Goal: Information Seeking & Learning: Learn about a topic

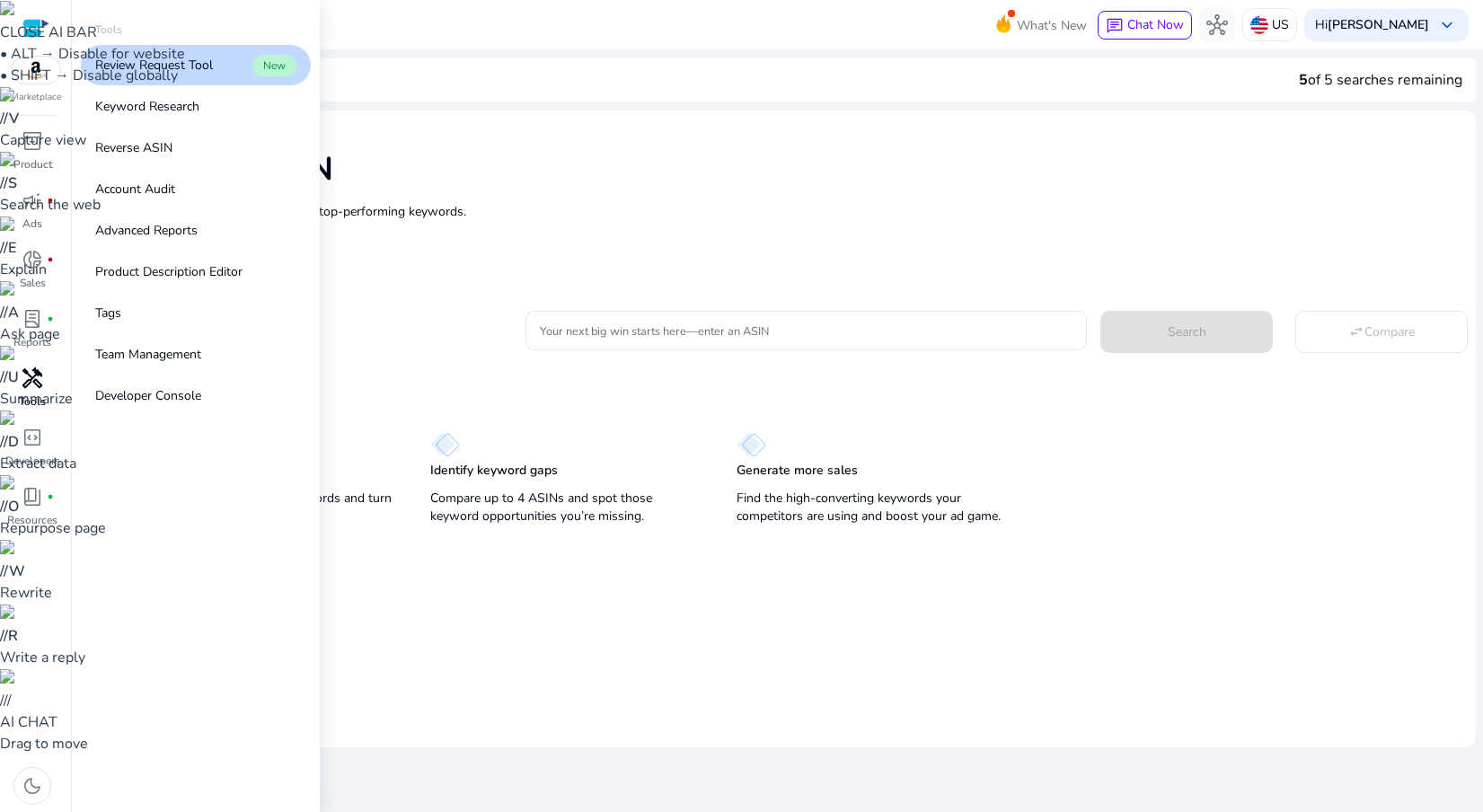
click at [26, 382] on span "handyman" at bounding box center [32, 378] width 22 height 22
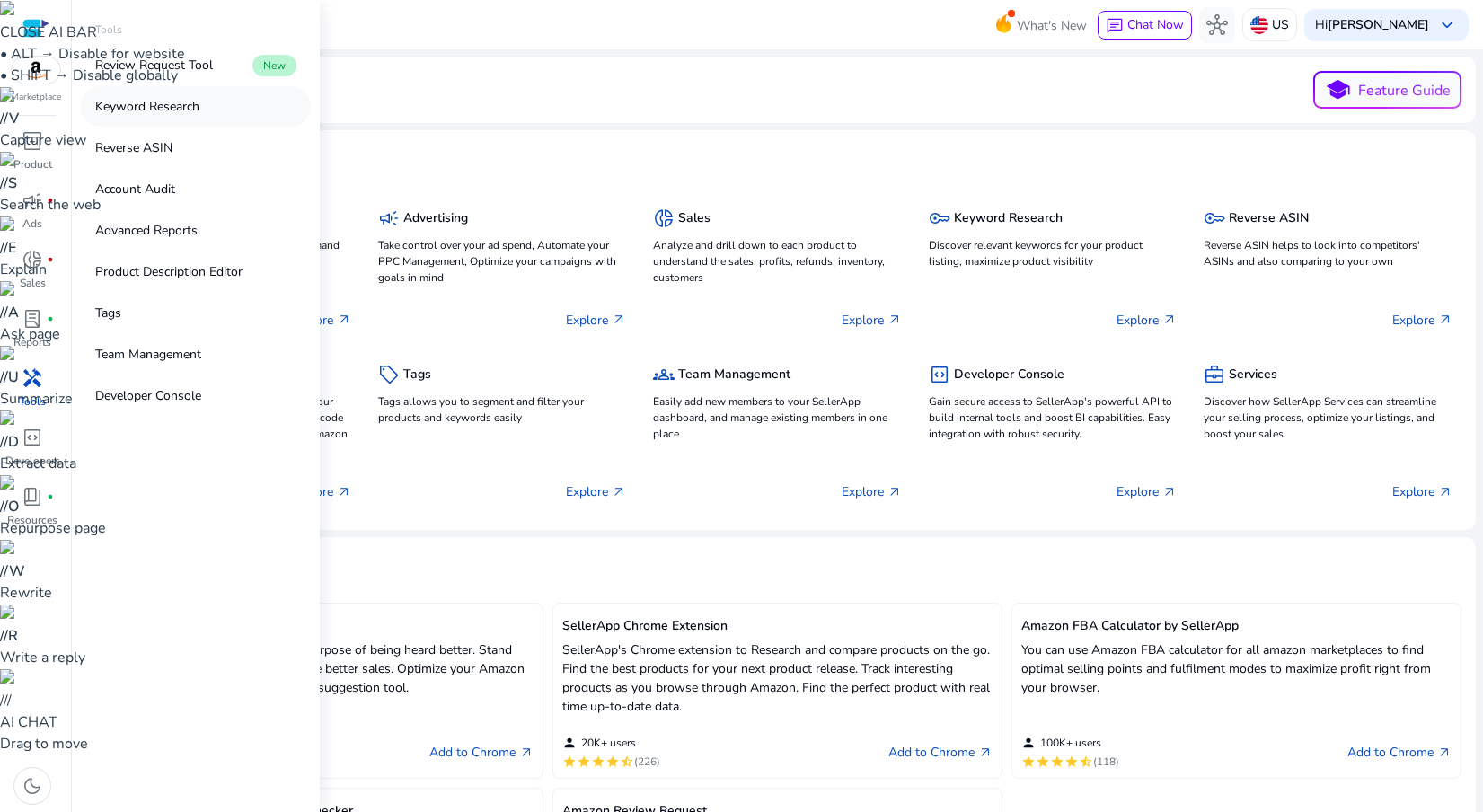
click at [167, 103] on p "Keyword Research" at bounding box center [147, 106] width 104 height 19
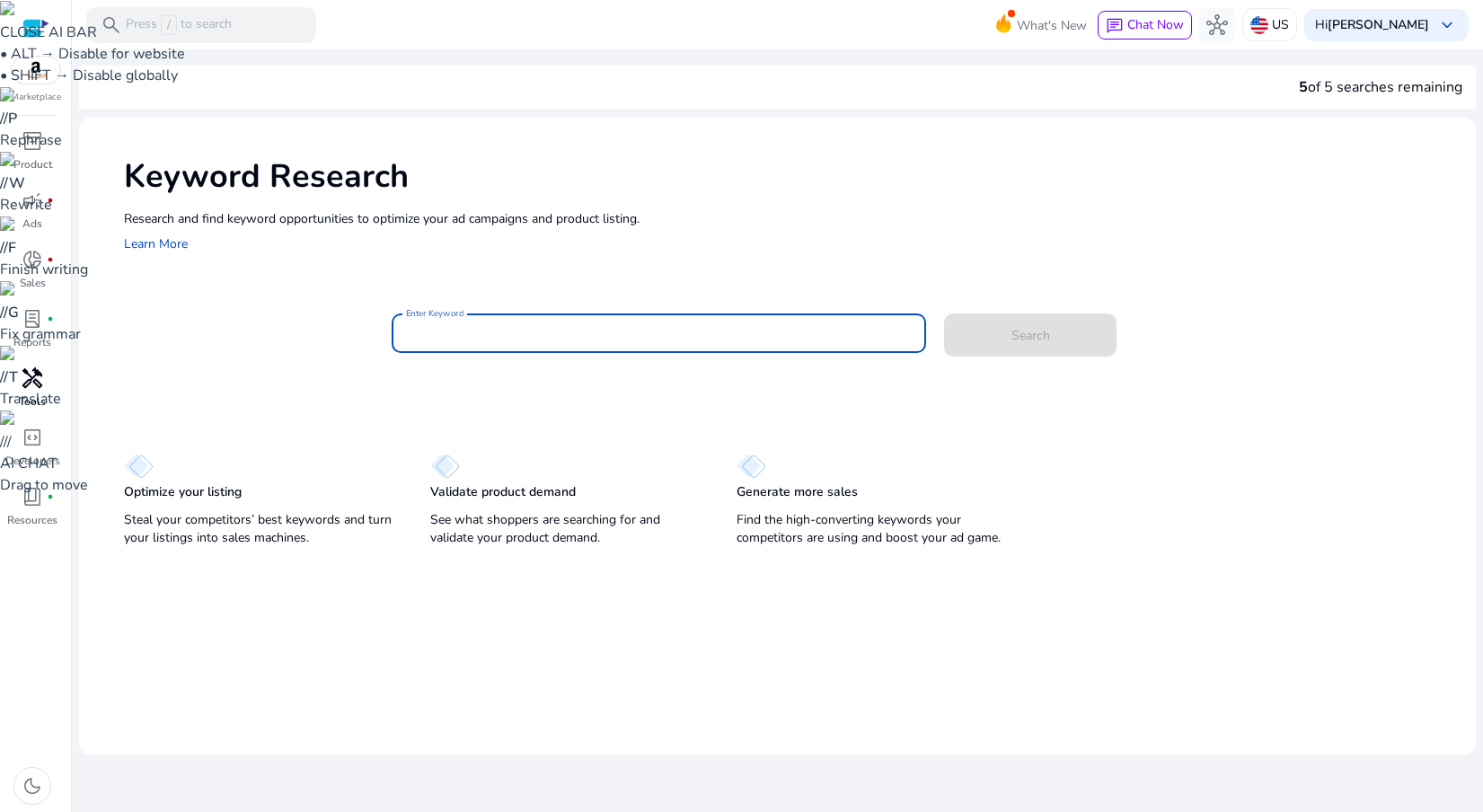
click at [455, 336] on input "Enter Keyword" at bounding box center [659, 333] width 507 height 20
type input "**********"
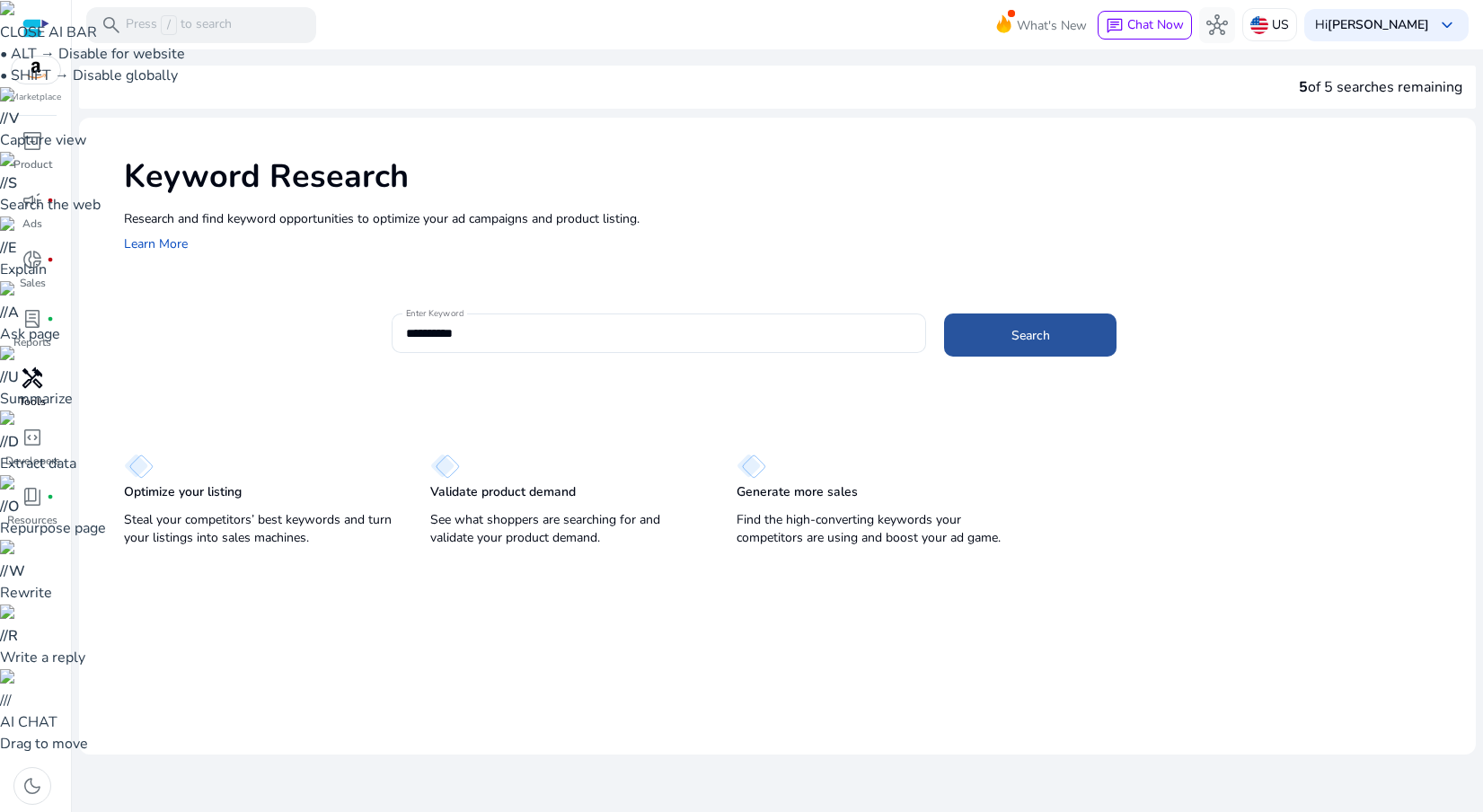
click at [1051, 335] on span at bounding box center [1031, 335] width 173 height 43
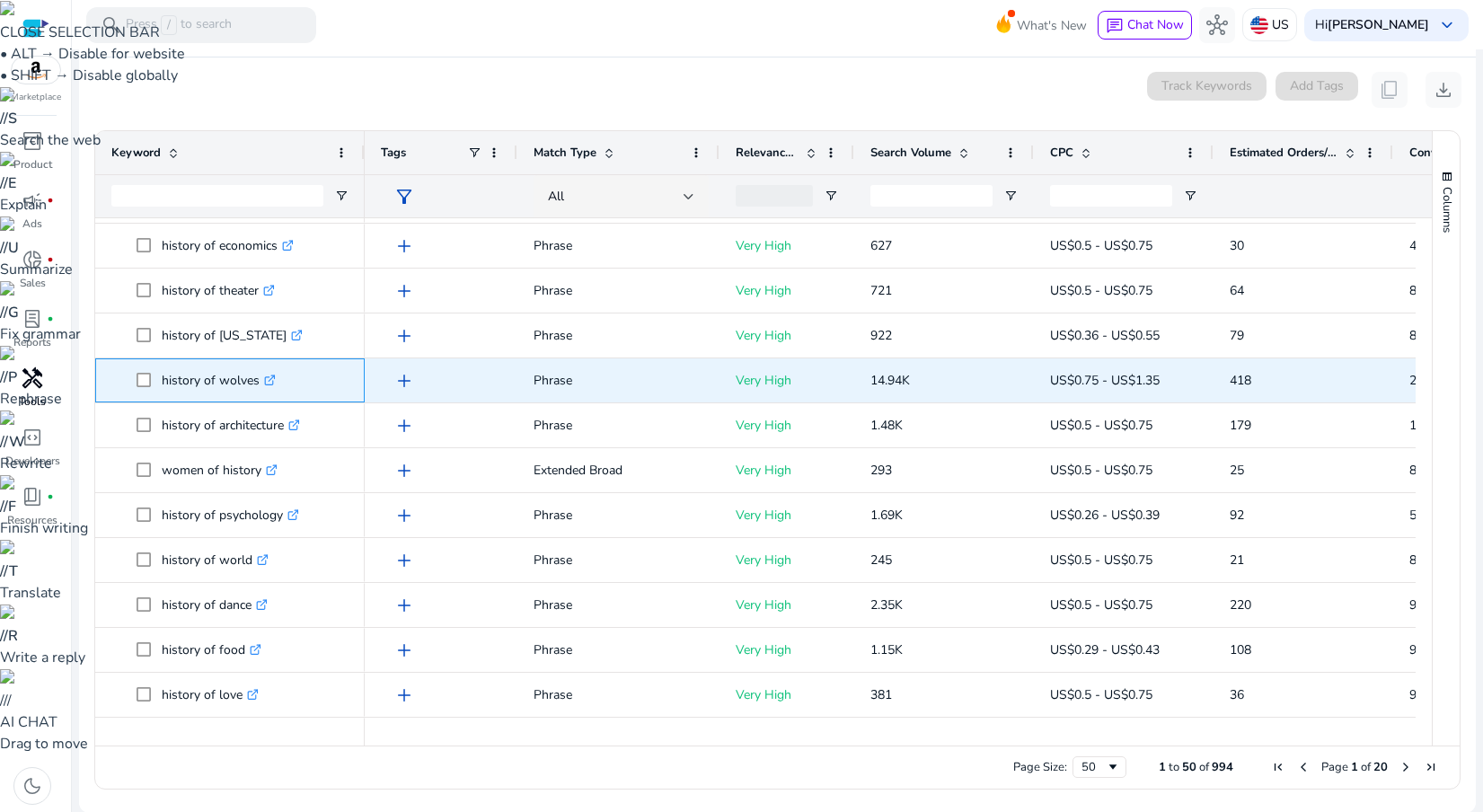
copy span "history of wolves"
drag, startPoint x: 158, startPoint y: 378, endPoint x: 260, endPoint y: 397, distance: 103.8
click at [260, 397] on span "history of wolves .st0{fill:#2c8af8}" at bounding box center [243, 380] width 212 height 37
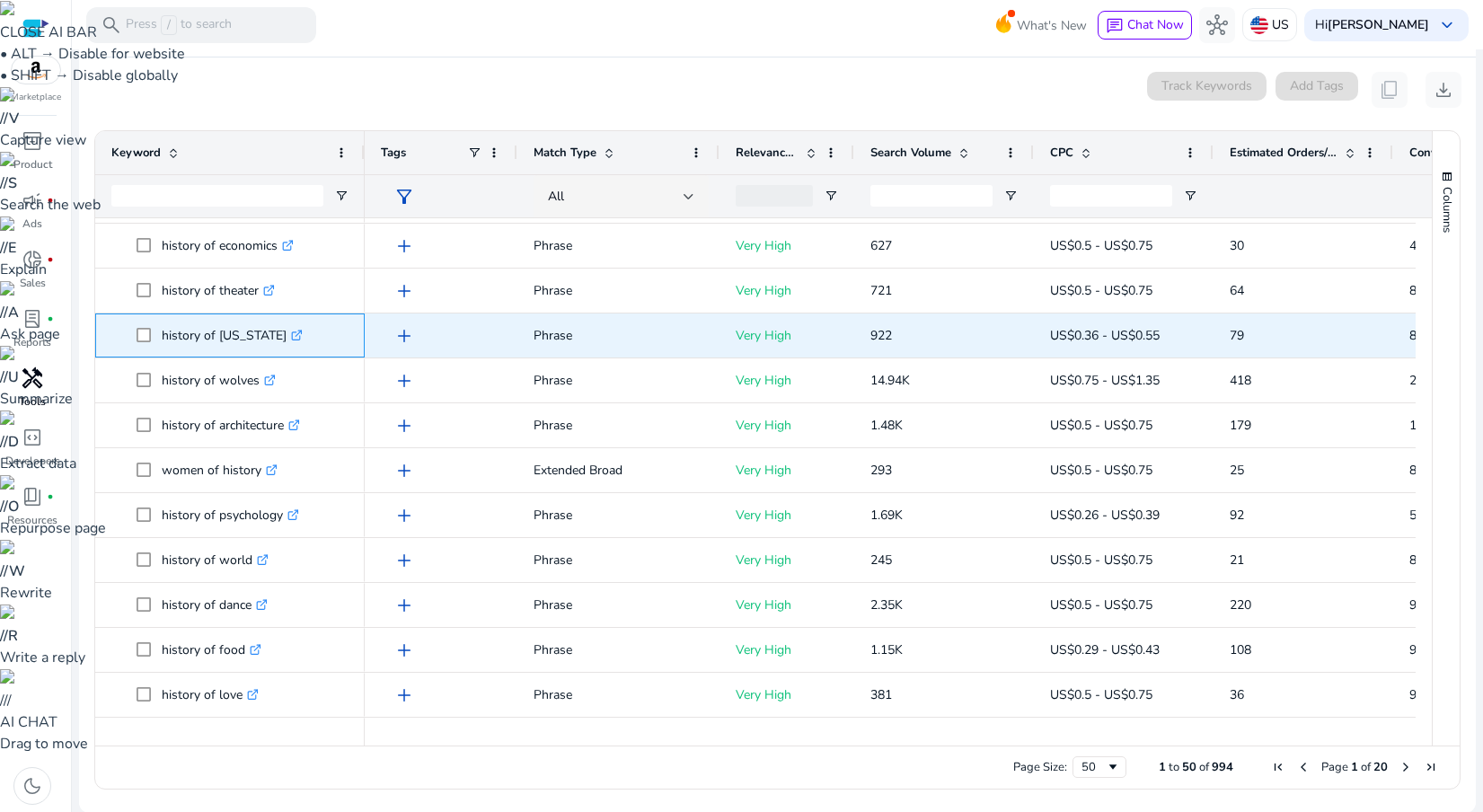
click at [98, 353] on div "history of [US_STATE] .st0{fill:#2c8af8}" at bounding box center [230, 335] width 269 height 44
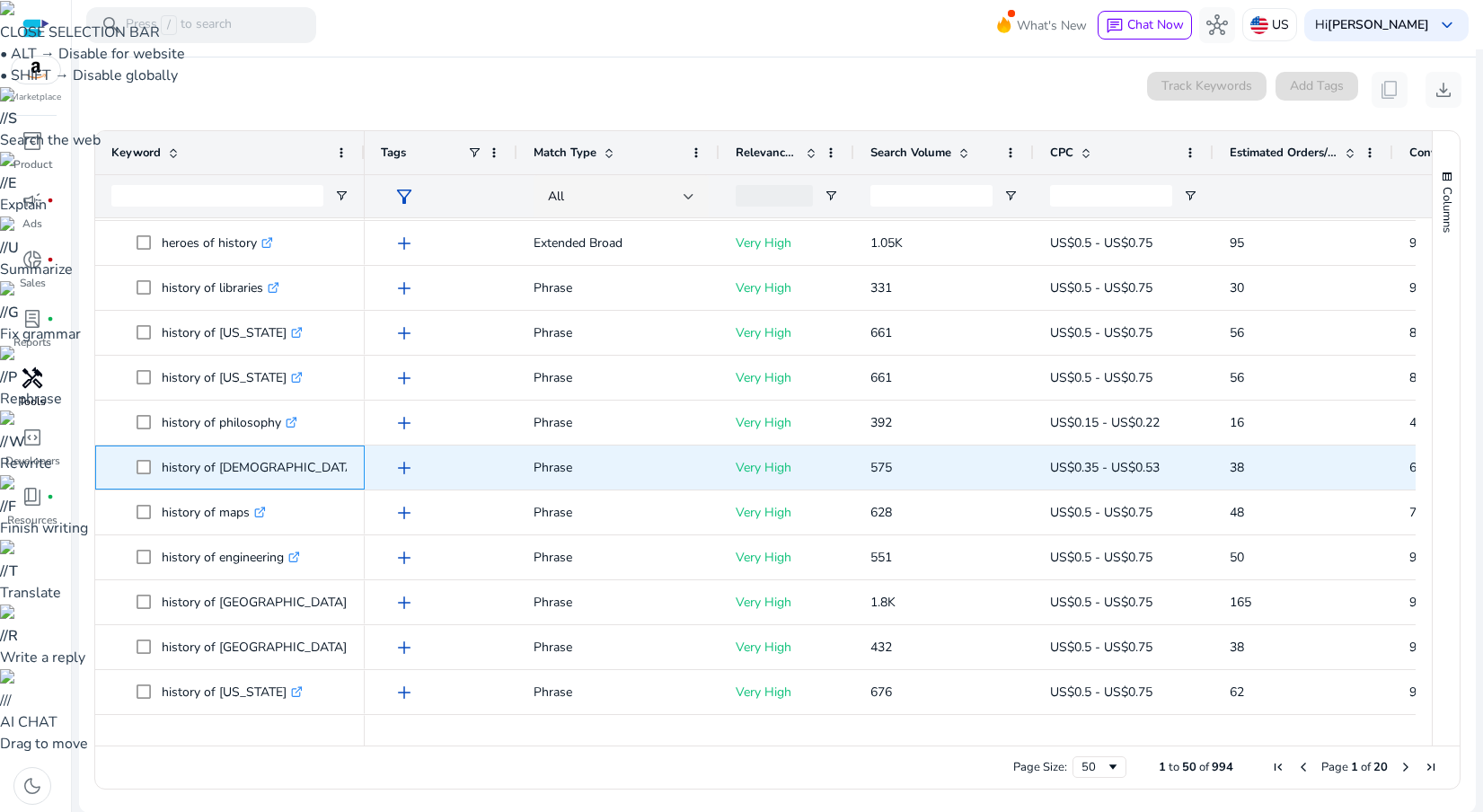
drag, startPoint x: 154, startPoint y: 465, endPoint x: 280, endPoint y: 471, distance: 126.1
click at [280, 471] on span "history of [DEMOGRAPHIC_DATA] .st0{fill:#2c8af8}" at bounding box center [243, 467] width 212 height 37
copy span "history of [DEMOGRAPHIC_DATA]"
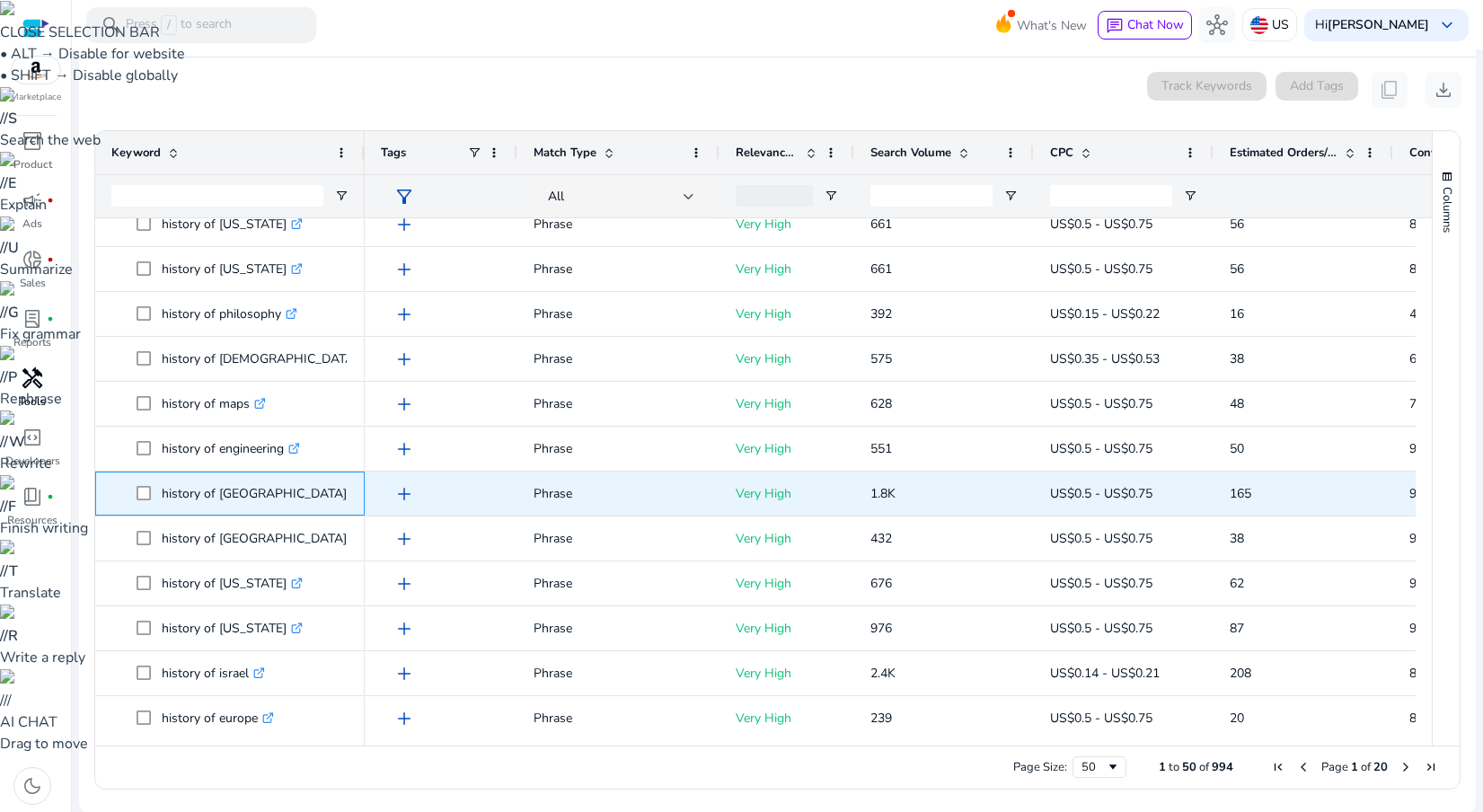
drag, startPoint x: 157, startPoint y: 490, endPoint x: 255, endPoint y: 500, distance: 98.5
click at [255, 500] on span "history of [GEOGRAPHIC_DATA] .st0{fill:#2c8af8}" at bounding box center [243, 493] width 212 height 37
copy span "history of [GEOGRAPHIC_DATA]"
